Goal: Task Accomplishment & Management: Manage account settings

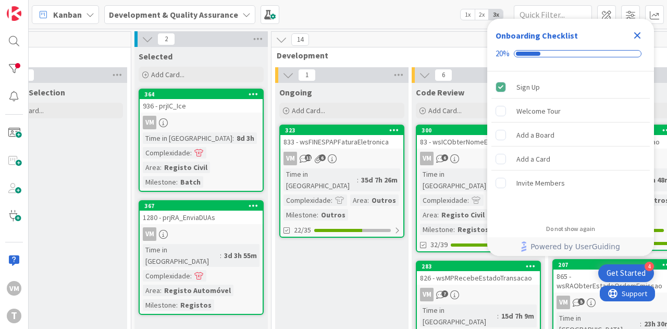
scroll to position [0, 325]
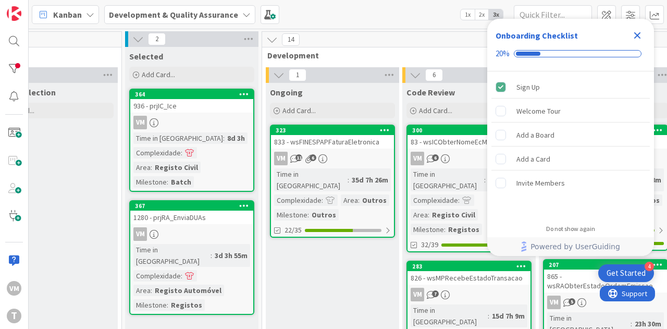
click at [331, 147] on div "833 - wsFINESPAPFaturaEletronica" at bounding box center [332, 142] width 123 height 14
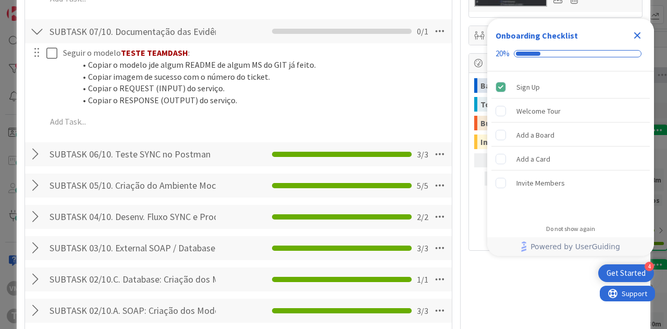
scroll to position [1303, 0]
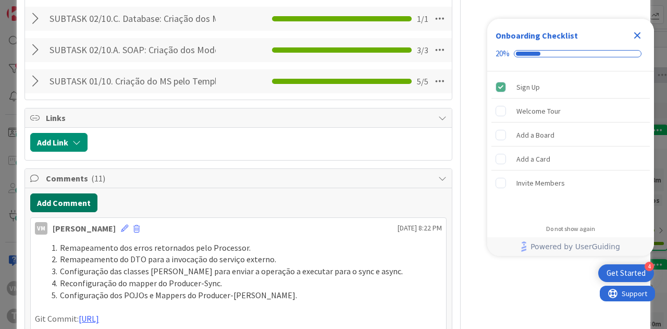
click at [66, 212] on button "Add Comment" at bounding box center [63, 202] width 67 height 19
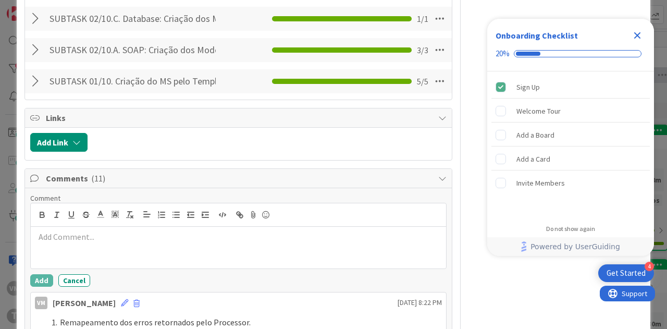
type textarea "x"
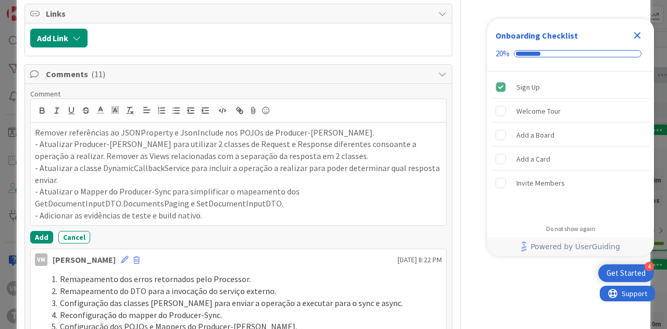
scroll to position [0, 0]
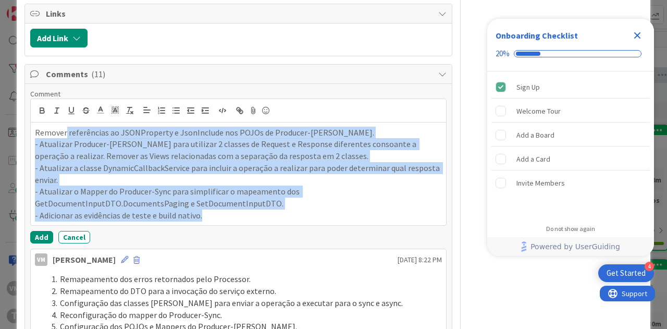
click at [64, 139] on p "Remover referências ao JSONProperty e JsonInclude nos POJOs de Producer-Async." at bounding box center [238, 133] width 407 height 12
click at [165, 115] on icon "button" at bounding box center [161, 110] width 9 height 9
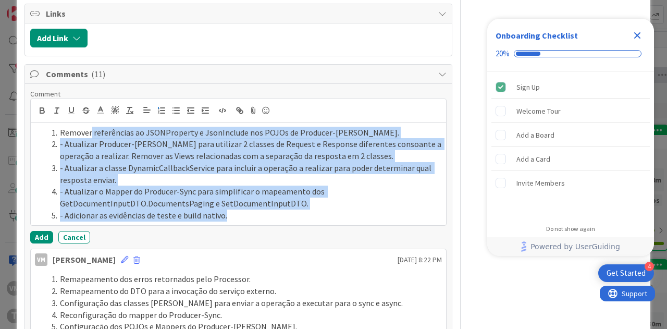
click at [65, 162] on li "- Atualizar Producer-Async para utilizar 2 classes de Request e Response difere…" at bounding box center [244, 149] width 395 height 23
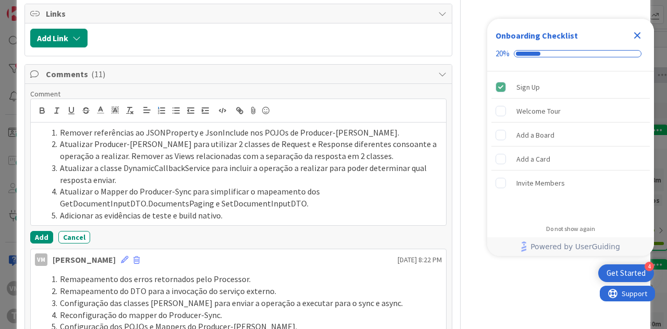
click at [222, 222] on li "Adicionar as evidências de teste e build nativo." at bounding box center [244, 216] width 395 height 12
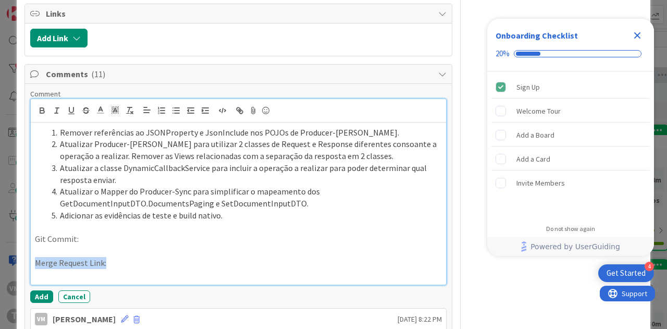
drag, startPoint x: 109, startPoint y: 282, endPoint x: 35, endPoint y: 283, distance: 74.5
click at [35, 269] on p "Merge Request Link:" at bounding box center [238, 263] width 407 height 12
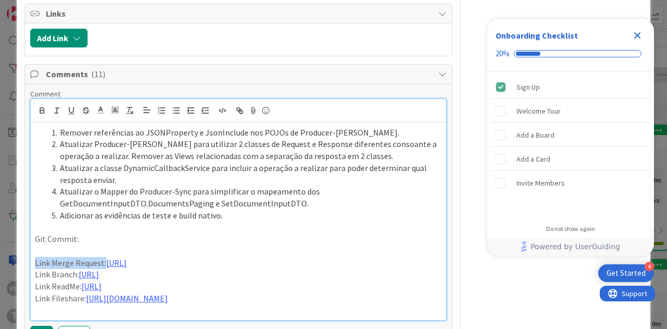
scroll to position [1485, 0]
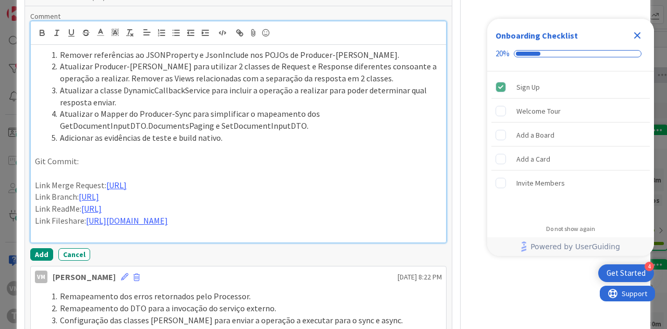
click at [120, 191] on p "Link Merge Request: https://gitlab.apps.ktools.justica.local/naspp/esb/apps/reg…" at bounding box center [238, 185] width 407 height 12
click at [422, 191] on p "Link Merge Request: https://gitlab.apps.ktools.justica.local/naspp/esb/apps/reg…" at bounding box center [238, 185] width 407 height 12
drag, startPoint x: 94, startPoint y: 235, endPoint x: 101, endPoint y: 218, distance: 18.0
click at [101, 203] on p "Link Branch: https://gitlab.apps.ktools.justica.local/naspp/esb/apps/reg/wsicob…" at bounding box center [238, 197] width 407 height 12
drag, startPoint x: 133, startPoint y: 250, endPoint x: 133, endPoint y: 230, distance: 19.3
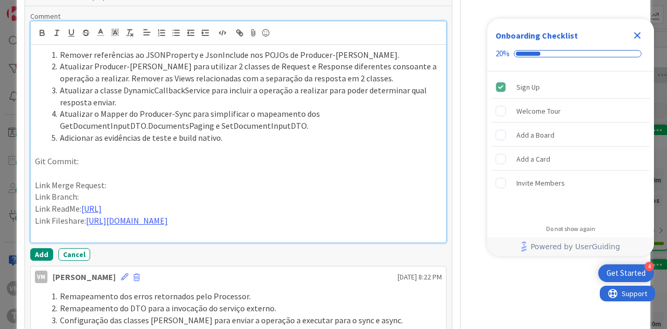
click at [133, 215] on p "Link ReadMe: https://gitlab.apps.ktools.justica.local/naspp/esb/apps/reg/wsicob…" at bounding box center [238, 209] width 407 height 12
drag, startPoint x: 399, startPoint y: 264, endPoint x: 399, endPoint y: 242, distance: 21.9
click at [399, 227] on p "Link Fileshare: https://timestamp.sharepoint.com/:f:/r/sites/fileshare/Document…" at bounding box center [238, 221] width 407 height 12
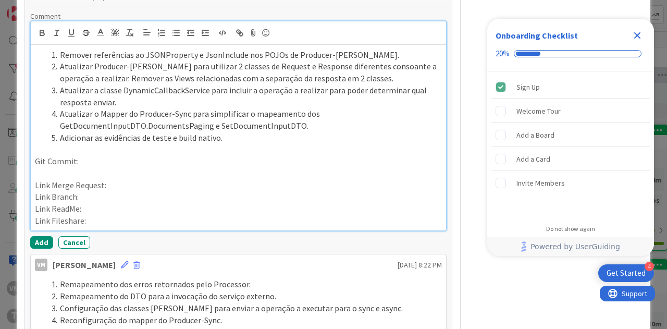
click at [102, 167] on p "Git Commit:" at bounding box center [238, 161] width 407 height 12
click at [65, 167] on p "Git Commit:https://gitlab.apps.ktools.justica.local/naspp/esb/apps/otr/wsfinesp…" at bounding box center [238, 161] width 407 height 12
click at [166, 167] on p "Git Commit: https://gitlab.apps.ktools.justica.local/naspp/esb/apps/otr/wsfines…" at bounding box center [238, 161] width 407 height 12
click at [131, 203] on p "Link Branch:" at bounding box center [238, 197] width 407 height 12
click at [132, 191] on p "Link Merge Request:" at bounding box center [238, 185] width 407 height 12
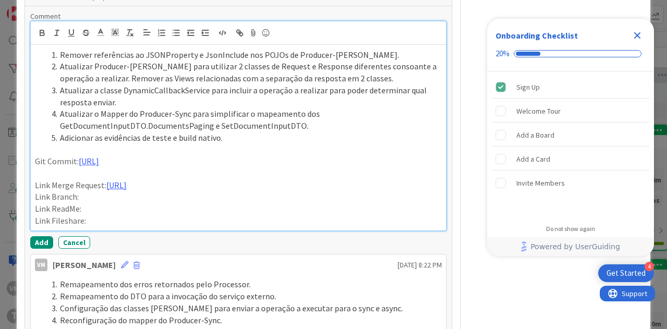
click at [105, 203] on p "Link Branch:" at bounding box center [238, 197] width 407 height 12
click at [95, 227] on p "Link Fileshare:" at bounding box center [238, 221] width 407 height 12
click at [88, 203] on p "Link Branch:" at bounding box center [238, 197] width 407 height 12
click at [95, 215] on p "Link ReadMe:" at bounding box center [238, 209] width 407 height 12
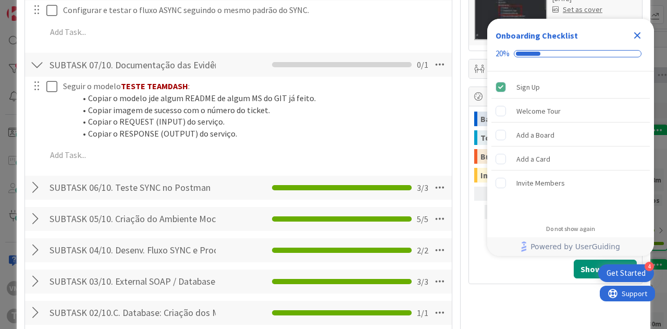
scroll to position [1016, 0]
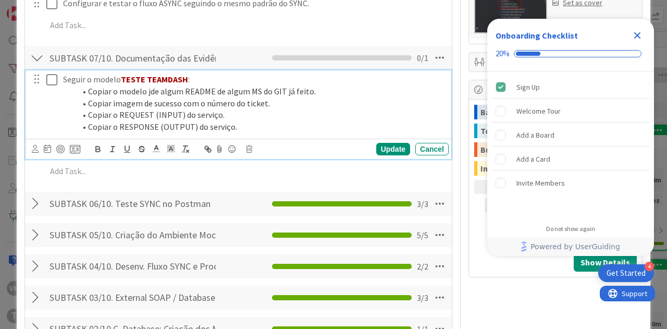
click at [54, 88] on button at bounding box center [52, 79] width 13 height 17
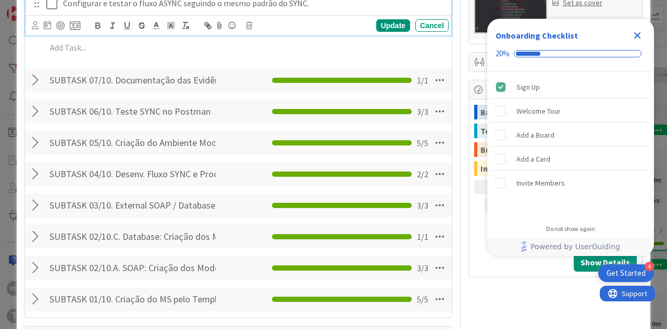
click at [53, 10] on icon at bounding box center [54, 3] width 16 height 13
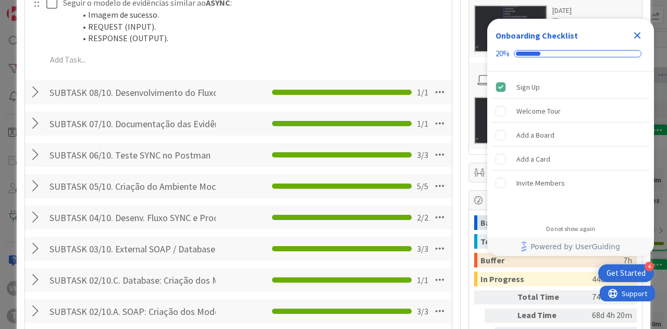
scroll to position [859, 0]
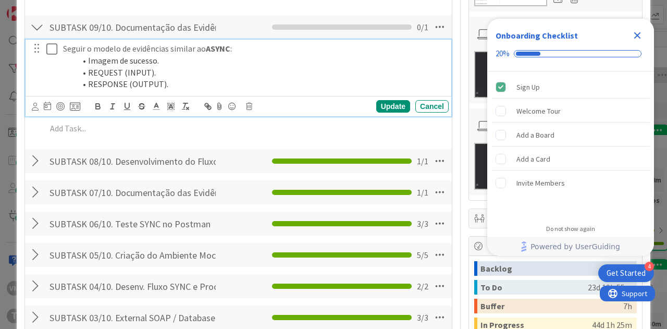
click at [51, 55] on icon at bounding box center [54, 49] width 16 height 13
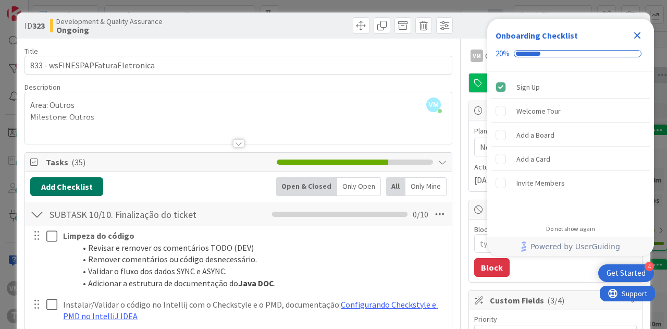
scroll to position [0, 0]
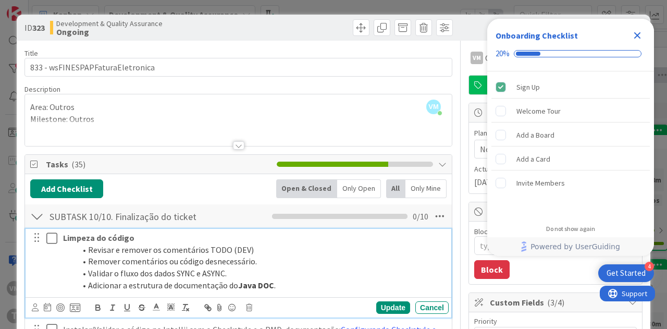
click at [46, 234] on icon at bounding box center [54, 238] width 16 height 13
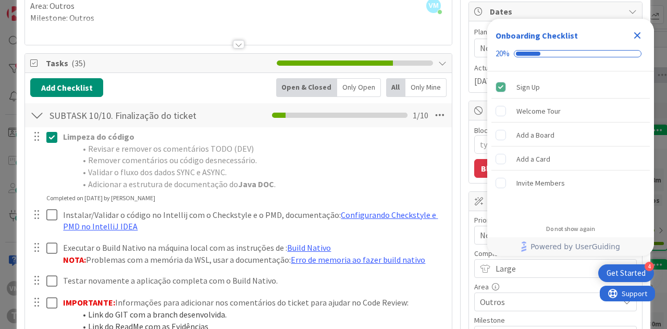
scroll to position [104, 0]
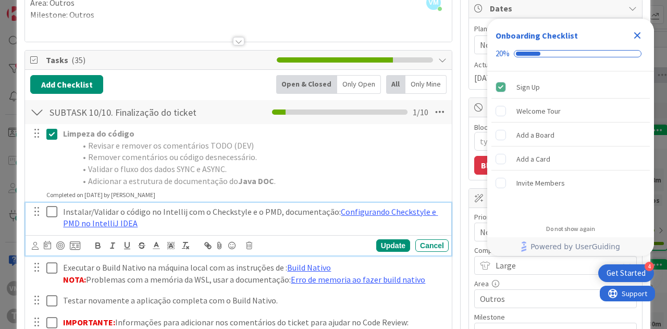
click at [52, 210] on icon at bounding box center [54, 211] width 16 height 13
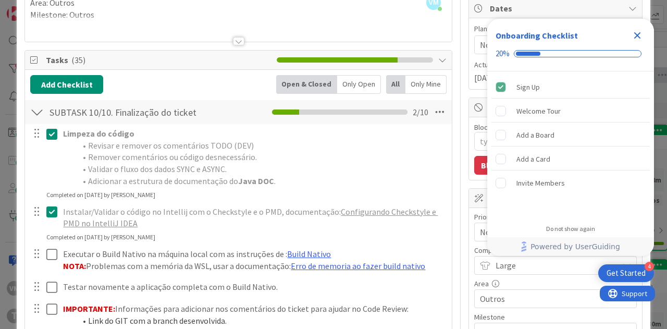
scroll to position [156, 0]
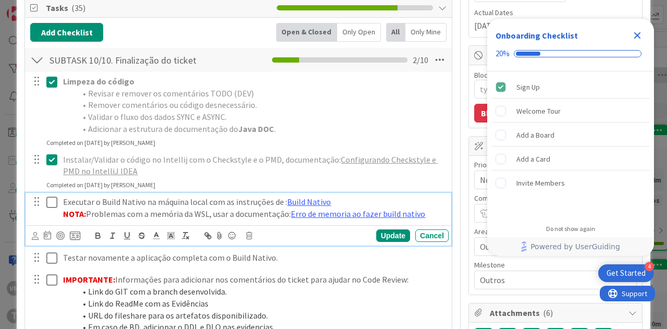
click at [53, 202] on icon at bounding box center [54, 202] width 16 height 13
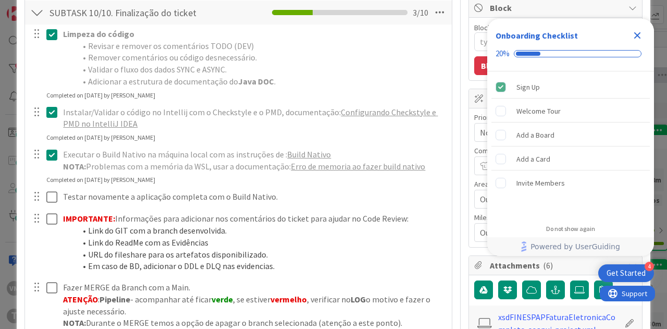
scroll to position [208, 0]
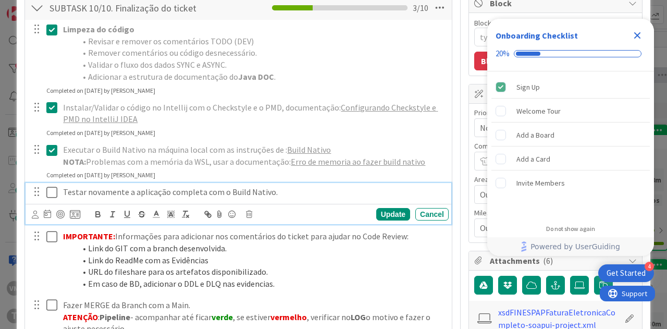
click at [53, 193] on icon at bounding box center [54, 192] width 16 height 13
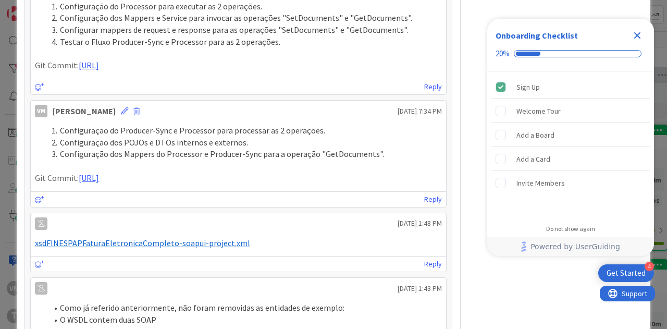
scroll to position [1564, 0]
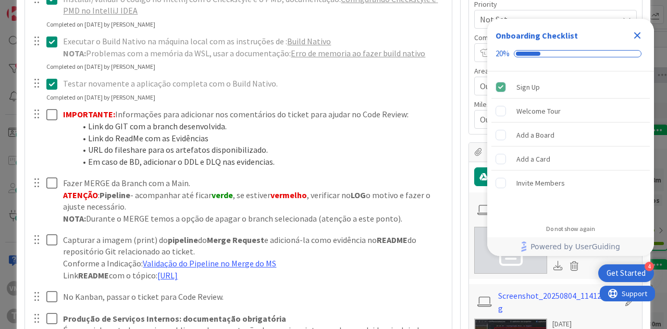
scroll to position [313, 0]
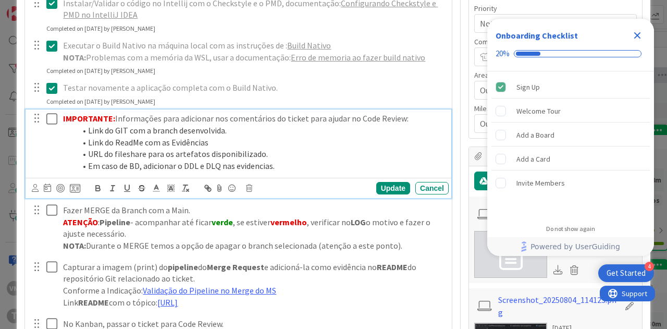
click at [47, 118] on icon at bounding box center [54, 119] width 16 height 13
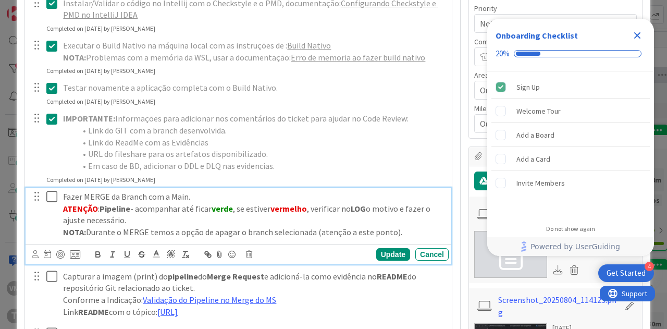
click at [48, 193] on icon at bounding box center [54, 196] width 16 height 13
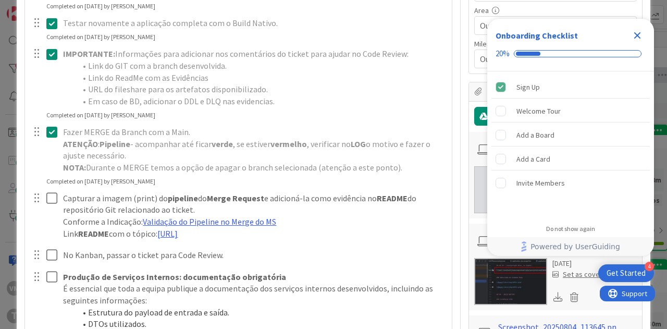
scroll to position [417, 0]
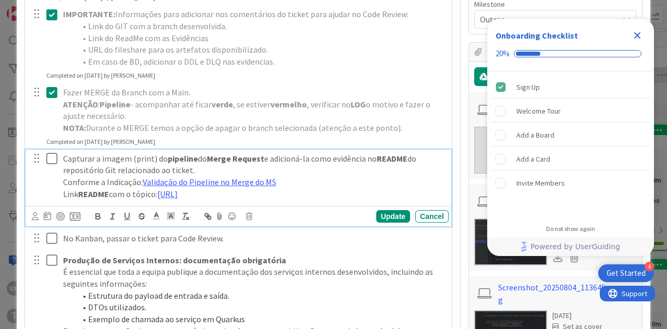
click at [48, 162] on icon at bounding box center [54, 158] width 16 height 13
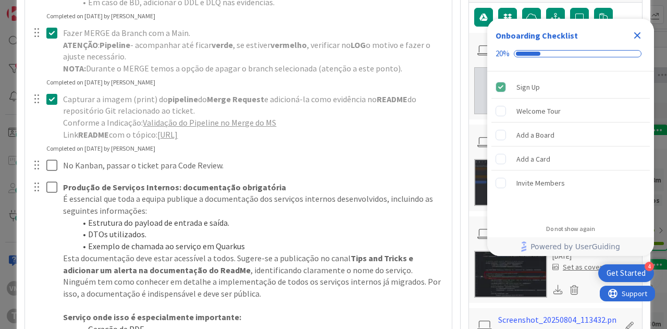
scroll to position [521, 0]
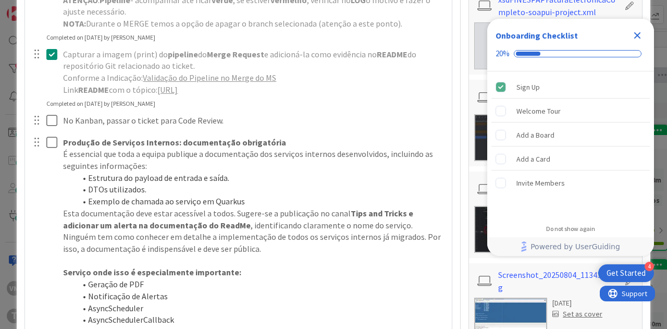
click at [45, 130] on div at bounding box center [44, 121] width 29 height 18
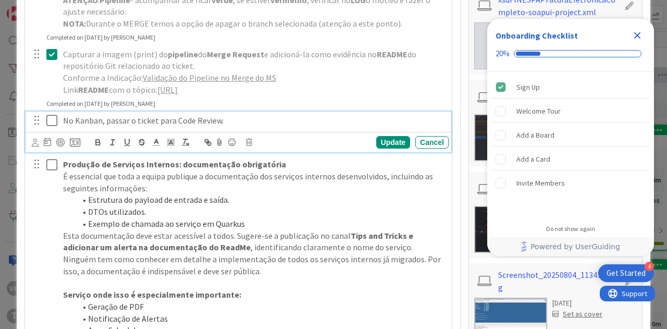
click at [48, 127] on icon at bounding box center [54, 120] width 16 height 13
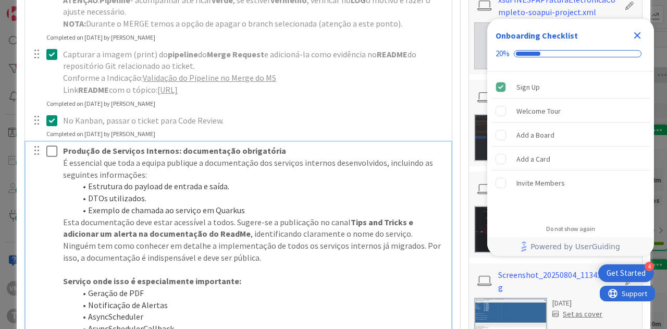
click at [47, 157] on icon at bounding box center [54, 151] width 16 height 13
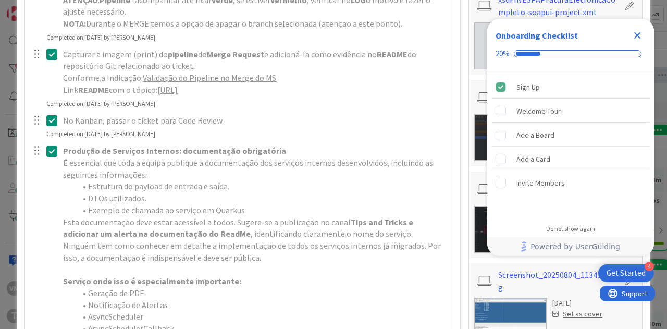
scroll to position [730, 0]
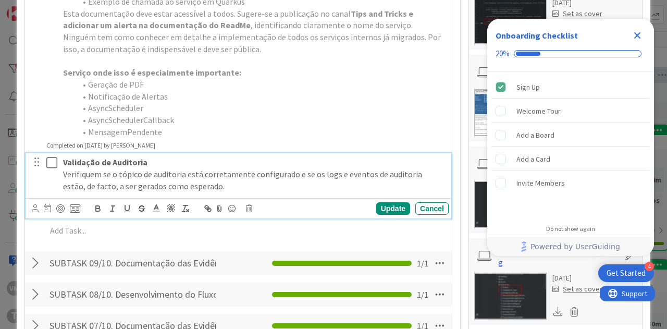
click at [46, 169] on icon at bounding box center [54, 162] width 16 height 13
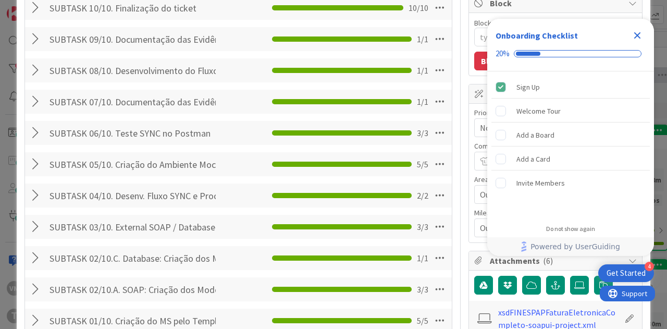
scroll to position [0, 0]
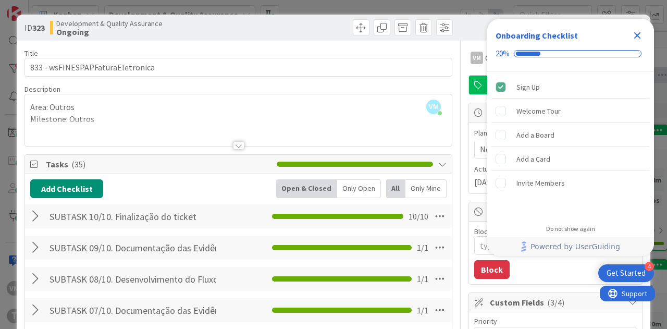
click at [644, 34] on div "Close Checklist" at bounding box center [637, 35] width 17 height 17
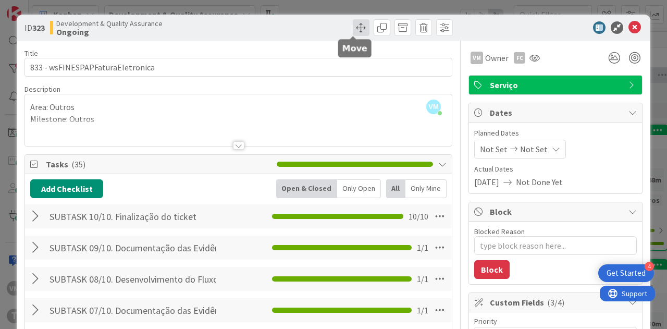
click at [353, 24] on span at bounding box center [361, 27] width 17 height 17
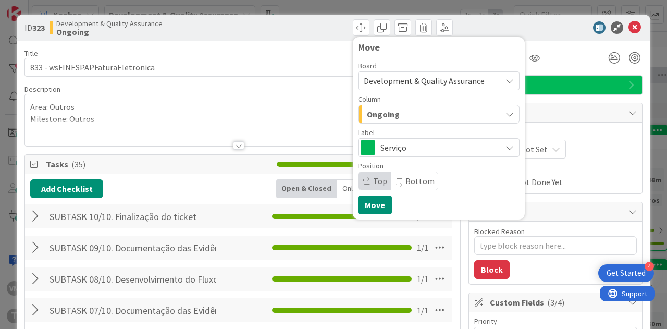
click at [406, 115] on div "Ongoing" at bounding box center [432, 114] width 137 height 17
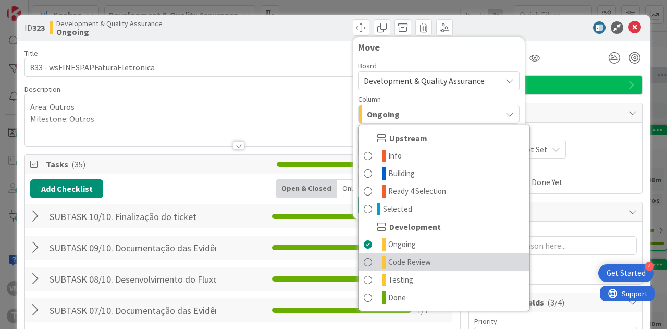
click at [407, 256] on span "Code Review" at bounding box center [409, 262] width 43 height 13
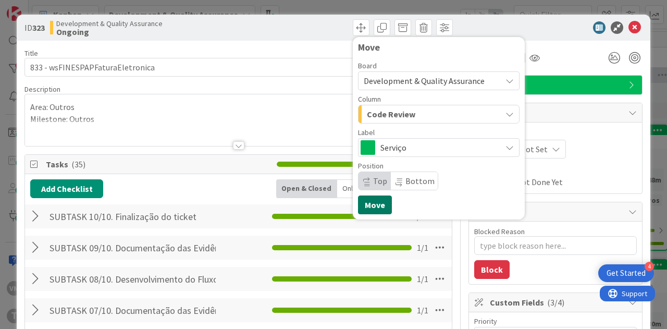
click at [364, 207] on button "Move" at bounding box center [375, 204] width 34 height 19
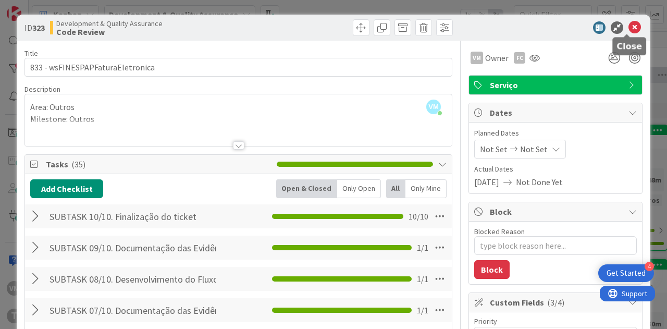
click at [629, 26] on icon at bounding box center [635, 27] width 13 height 13
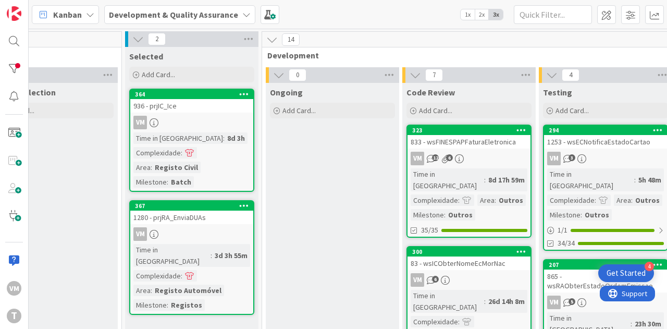
click at [218, 100] on div "936 - prjIC_Ice" at bounding box center [191, 106] width 123 height 14
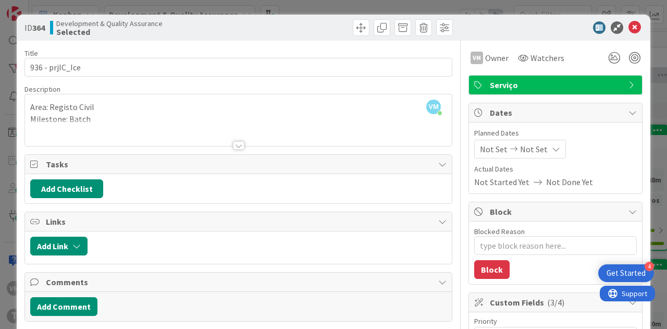
click at [233, 142] on div at bounding box center [238, 145] width 11 height 8
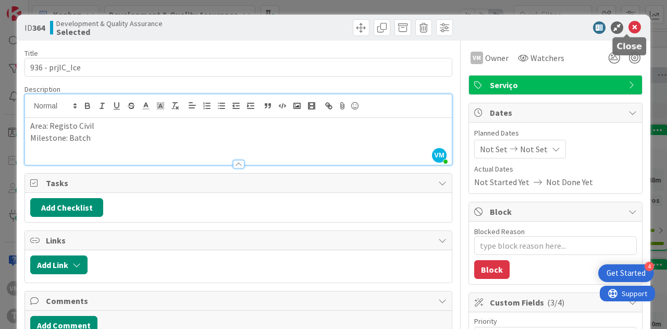
click at [630, 32] on icon at bounding box center [635, 27] width 13 height 13
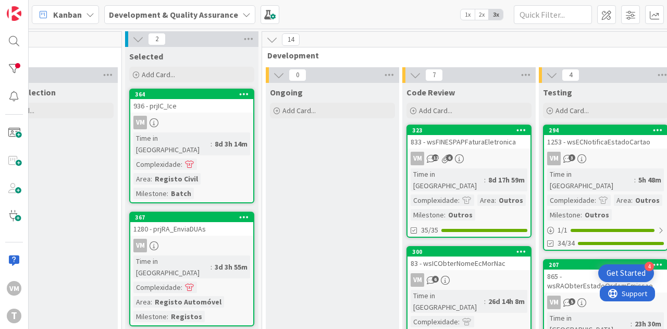
click at [202, 239] on div "VM" at bounding box center [191, 246] width 123 height 14
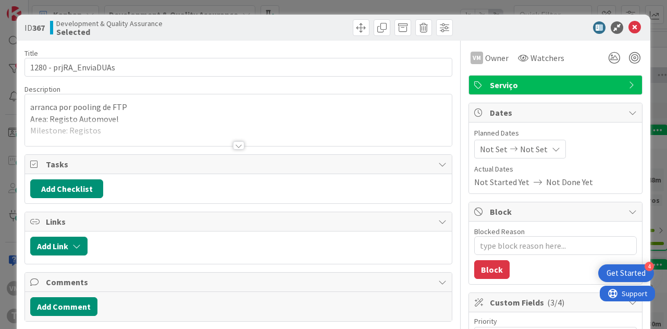
click at [238, 145] on div at bounding box center [238, 145] width 11 height 8
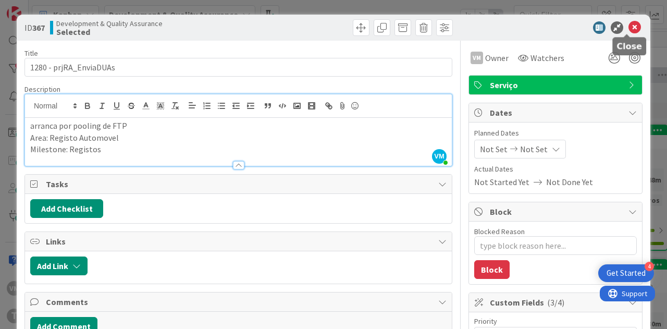
click at [629, 30] on icon at bounding box center [635, 27] width 13 height 13
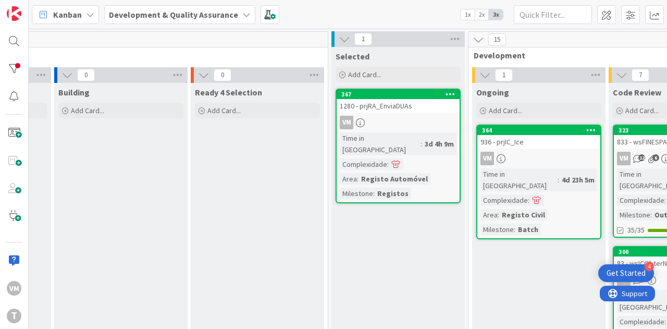
scroll to position [0, 211]
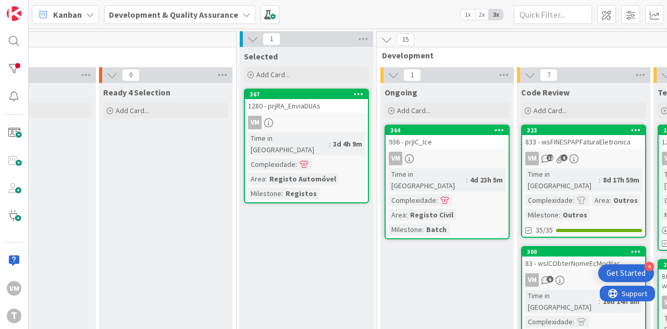
click at [434, 156] on div "VM" at bounding box center [447, 159] width 123 height 14
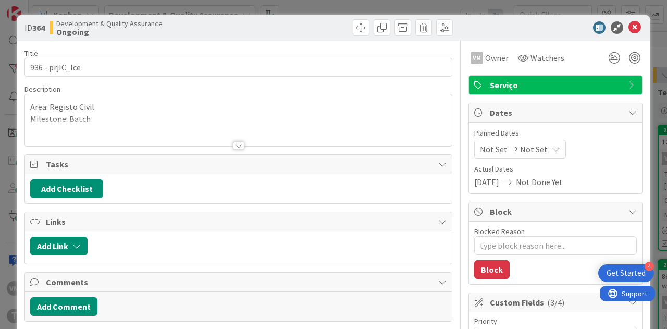
type textarea "x"
click at [235, 144] on div at bounding box center [238, 145] width 11 height 8
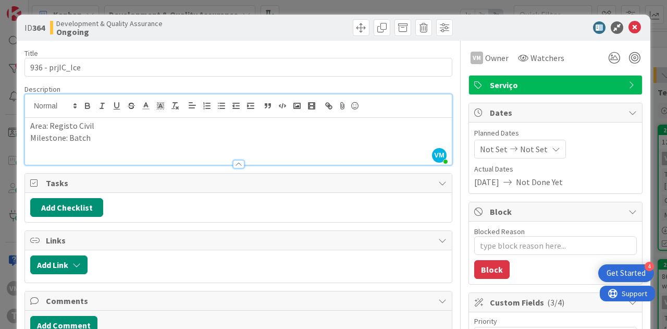
click at [619, 30] on div at bounding box center [550, 27] width 184 height 13
click at [629, 28] on icon at bounding box center [635, 27] width 13 height 13
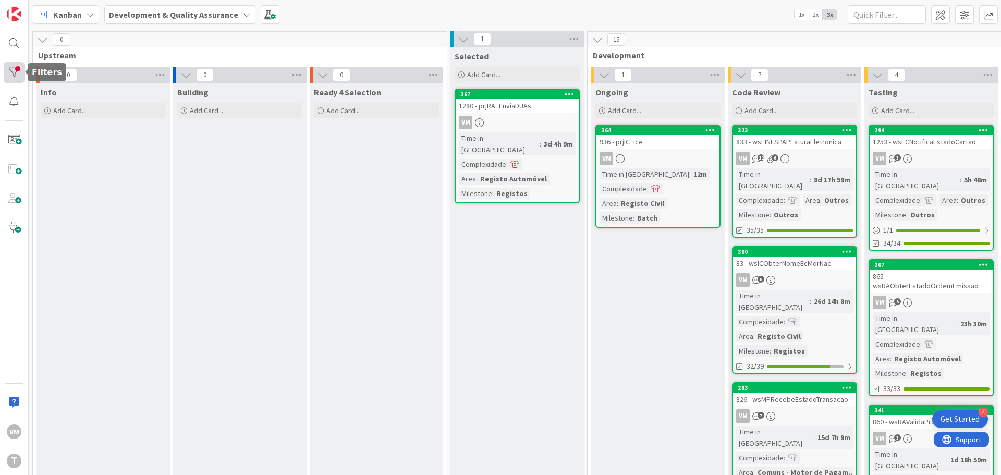
click at [9, 69] on div at bounding box center [14, 72] width 21 height 21
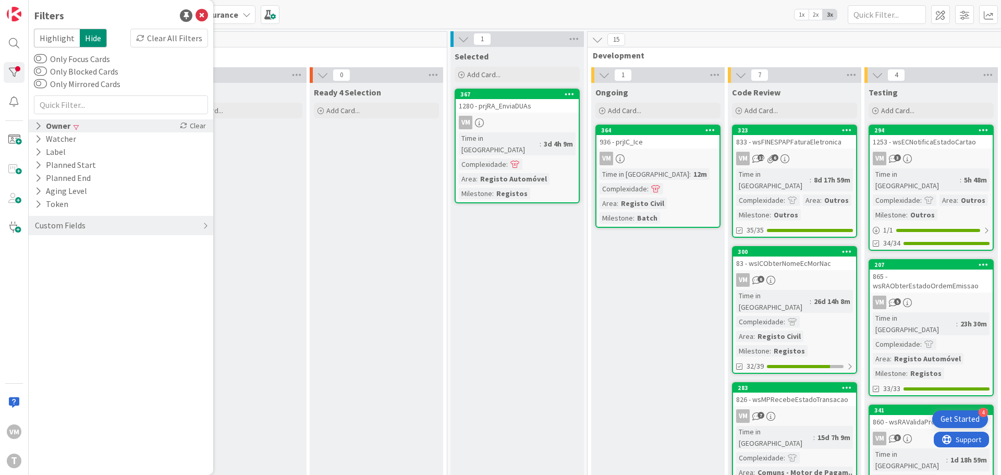
click at [63, 126] on div "Owner" at bounding box center [53, 125] width 38 height 13
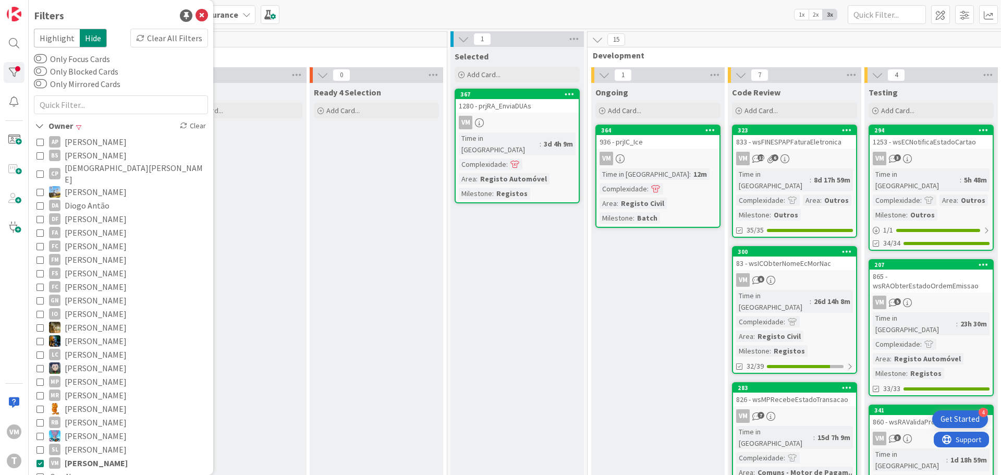
scroll to position [117, 0]
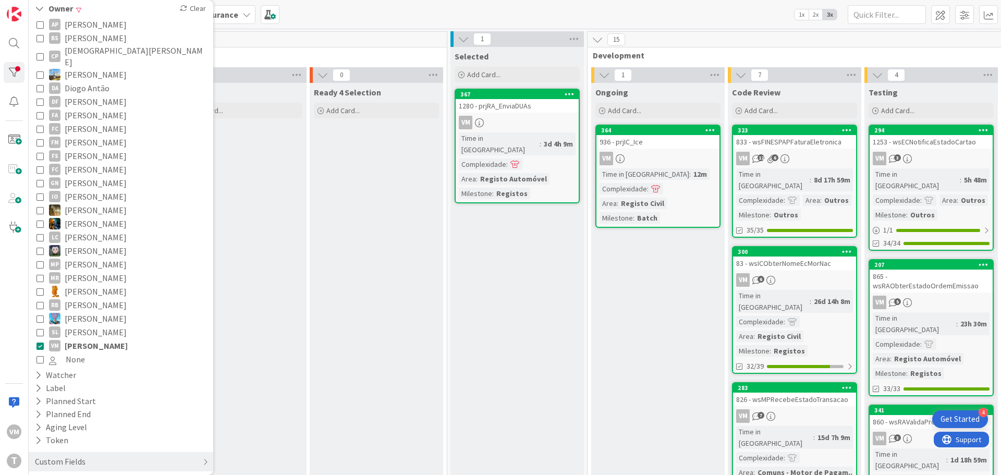
click at [37, 328] on button "VM Vitor Martins" at bounding box center [120, 346] width 169 height 14
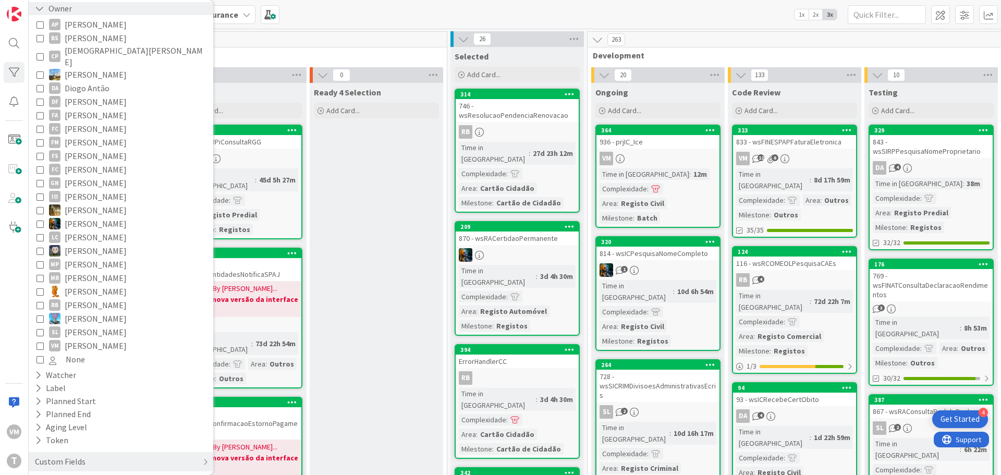
click at [35, 9] on icon at bounding box center [39, 8] width 9 height 9
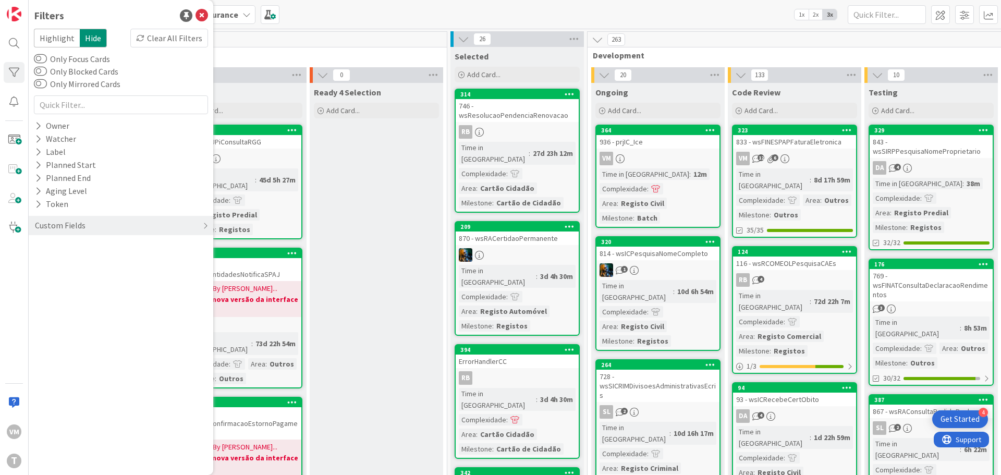
click at [208, 13] on div "Filters Highlight Hide Clear All Filters Only Focus Cards Only Blocked Cards On…" at bounding box center [121, 237] width 184 height 475
click at [202, 16] on icon at bounding box center [201, 15] width 13 height 13
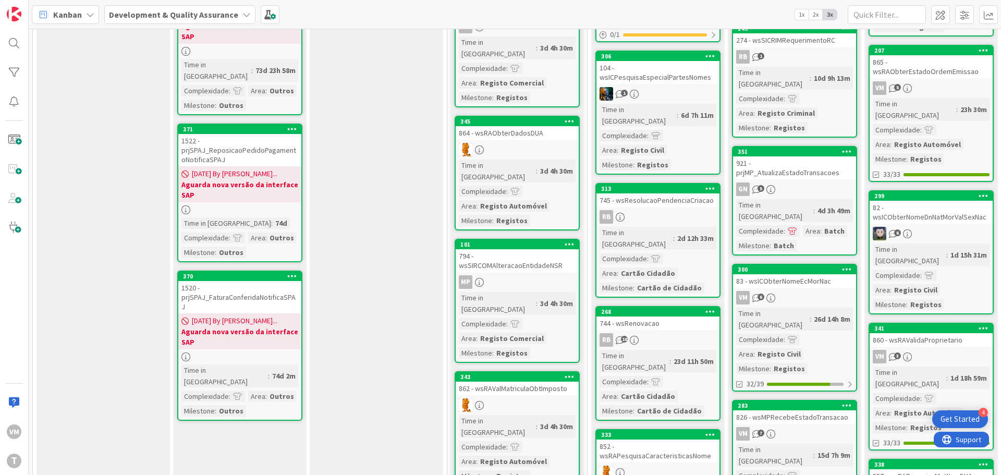
scroll to position [897, 0]
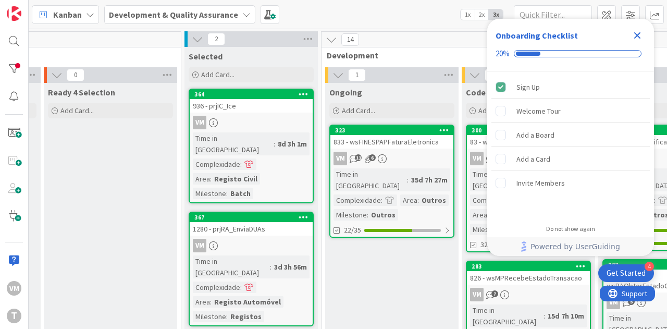
scroll to position [0, 296]
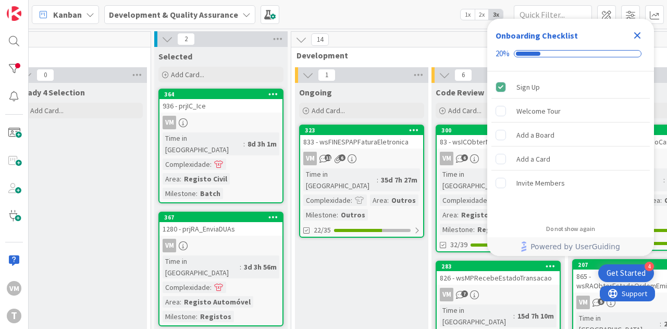
click at [378, 143] on div "833 - wsFINESPAPFaturaEletronica" at bounding box center [361, 142] width 123 height 14
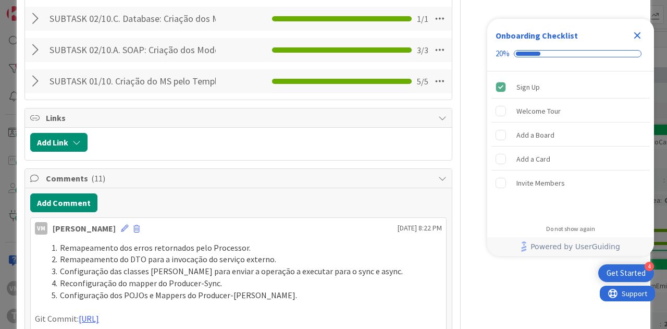
click at [5, 172] on div "ID 323 Development & Quality Assurance Ongoing Title 32 / 128 833 - wsFINESPAPF…" at bounding box center [333, 164] width 667 height 329
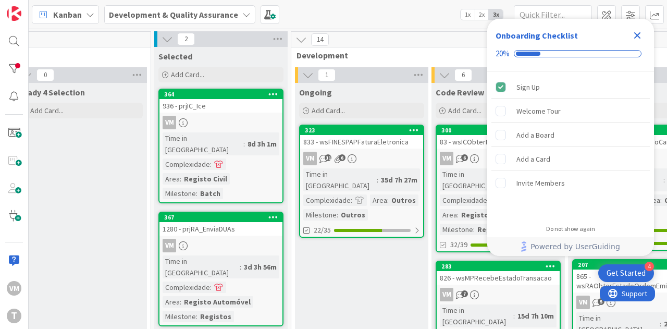
click at [464, 142] on div "83 - wsICObterNomeEcMorNac" at bounding box center [498, 142] width 123 height 14
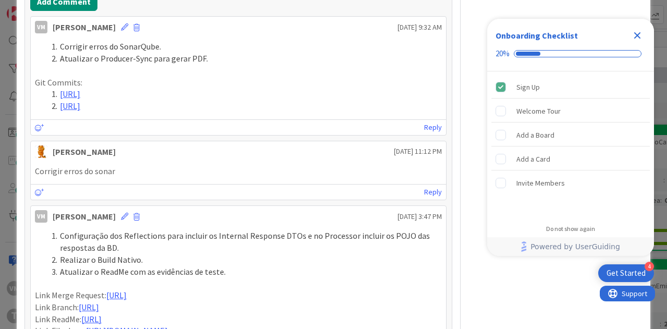
scroll to position [1094, 0]
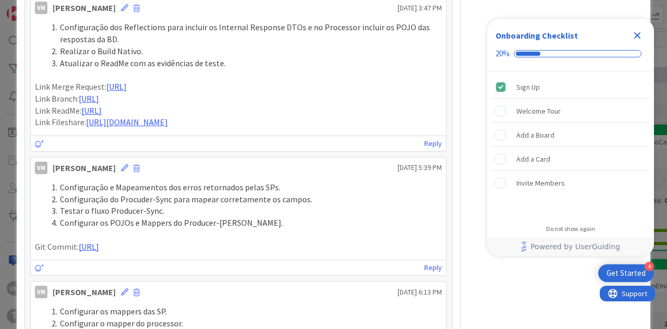
drag, startPoint x: 409, startPoint y: 225, endPoint x: 7, endPoint y: 105, distance: 419.3
click at [7, 105] on div "ID 300 Development & Quality Assurance Code Review Title 26 / 128 83 - wsICObte…" at bounding box center [333, 164] width 667 height 329
copy div "Link Merge Request: https://gitlab.apps.ktools.justica.local/naspp/esb/apps/reg…"
type textarea "x"
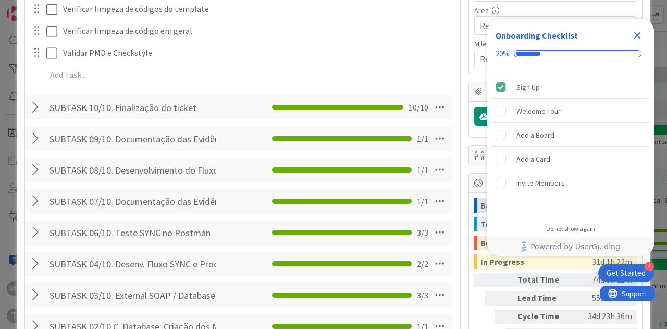
scroll to position [365, 0]
